Goal: Task Accomplishment & Management: Manage account settings

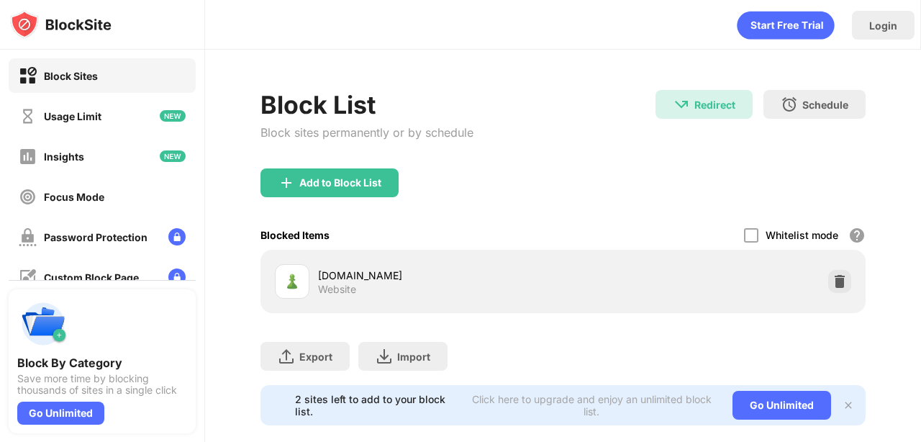
click at [835, 276] on img at bounding box center [839, 281] width 14 height 14
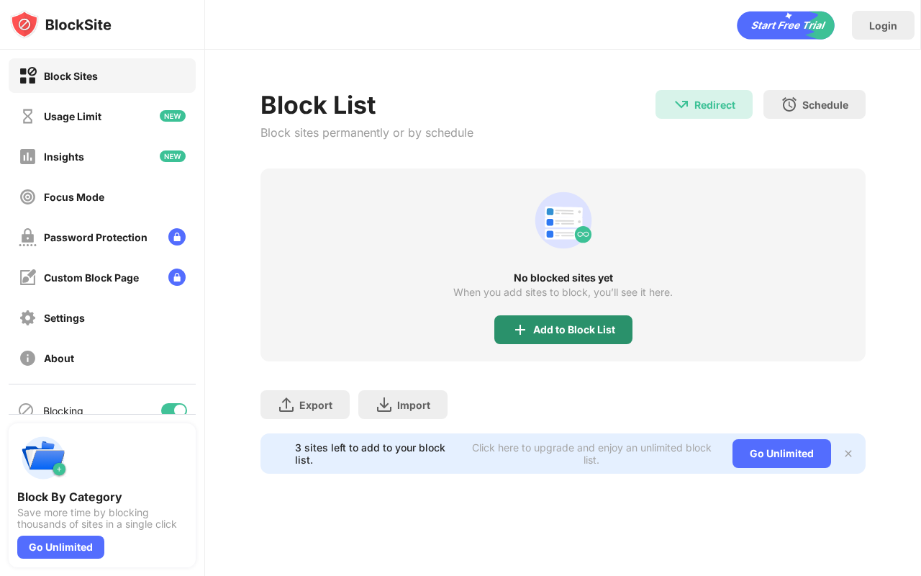
click at [545, 325] on div "Add to Block List" at bounding box center [574, 330] width 82 height 12
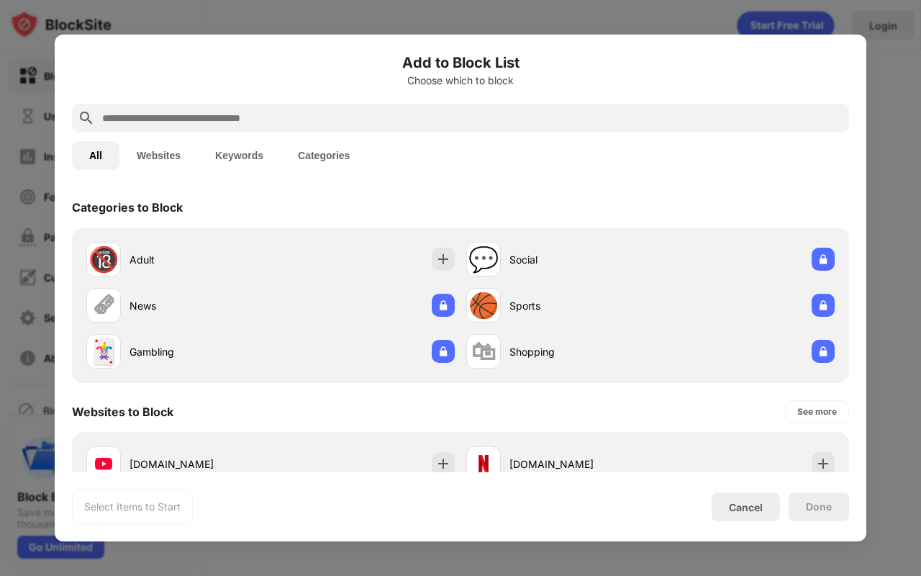
click at [190, 108] on div at bounding box center [460, 118] width 777 height 29
click at [187, 122] on input "text" at bounding box center [472, 117] width 742 height 17
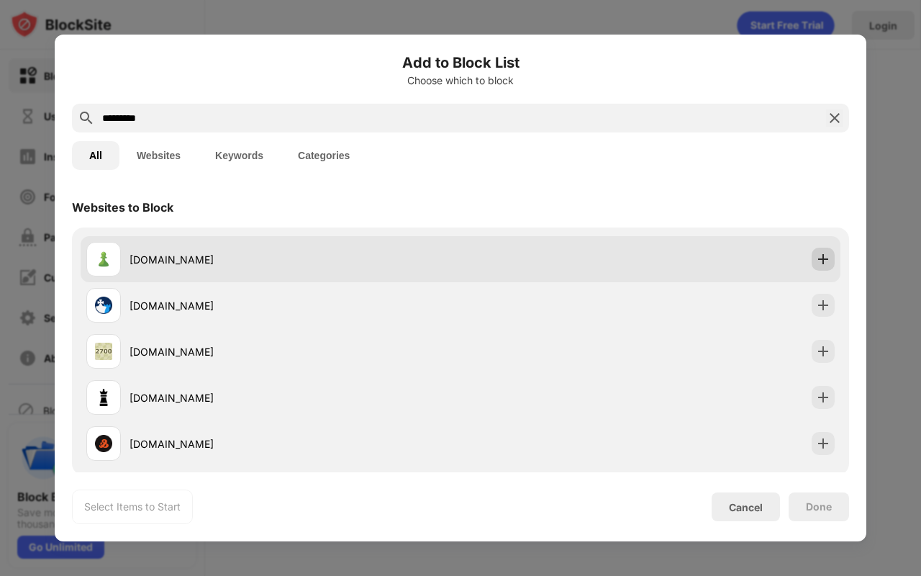
type input "*********"
click at [812, 254] on div at bounding box center [823, 258] width 23 height 23
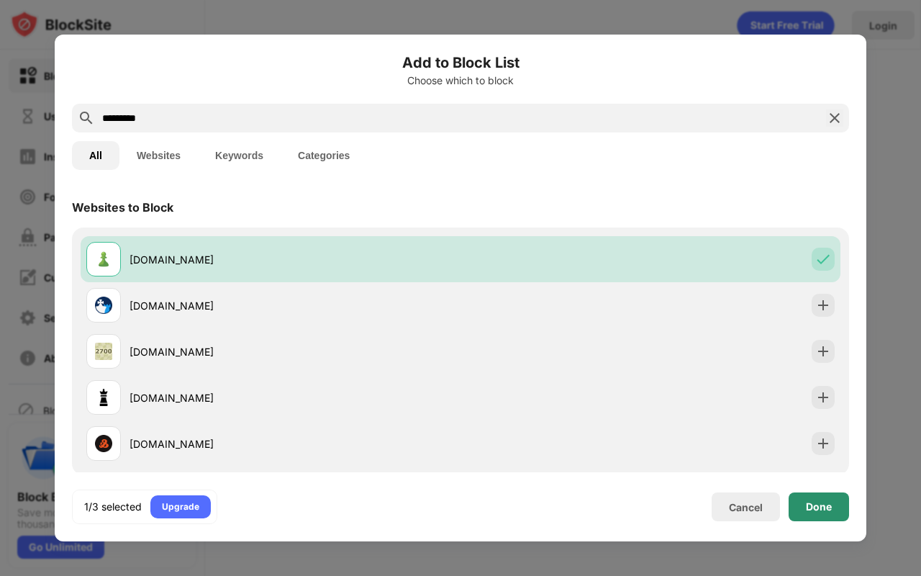
drag, startPoint x: 832, startPoint y: 501, endPoint x: 901, endPoint y: 217, distance: 293.1
click at [832, 441] on div "Done" at bounding box center [818, 506] width 60 height 29
